Goal: Task Accomplishment & Management: Use online tool/utility

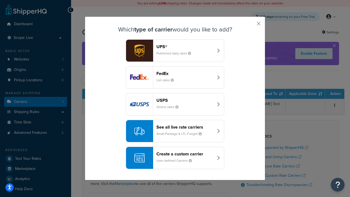
click at [175, 158] on div "Create a custom carrier User-defined Carriers" at bounding box center [185, 157] width 57 height 13
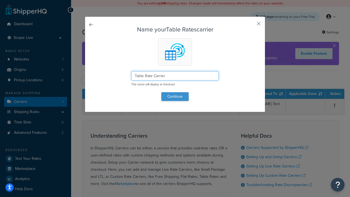
type input "Table Rate Carrier"
click at [175, 96] on button "Continue" at bounding box center [174, 96] width 27 height 9
